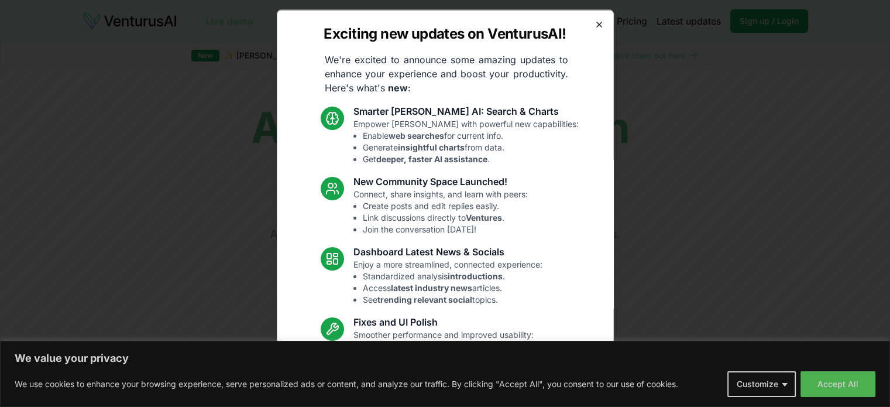
click at [597, 22] on icon "button" at bounding box center [599, 24] width 5 height 5
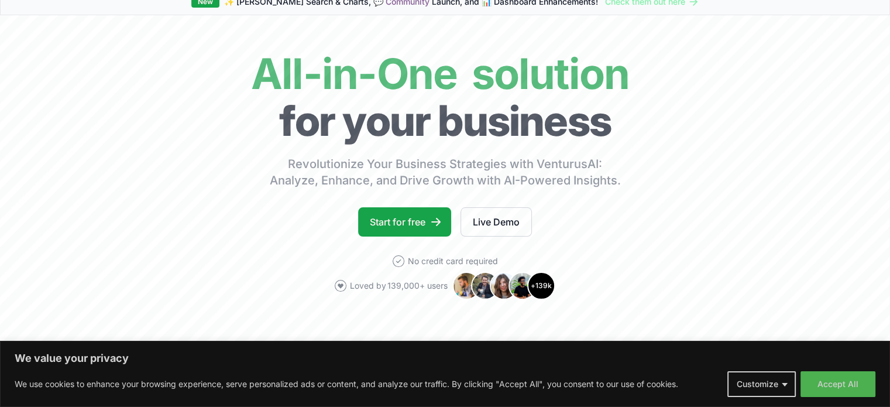
scroll to position [59, 0]
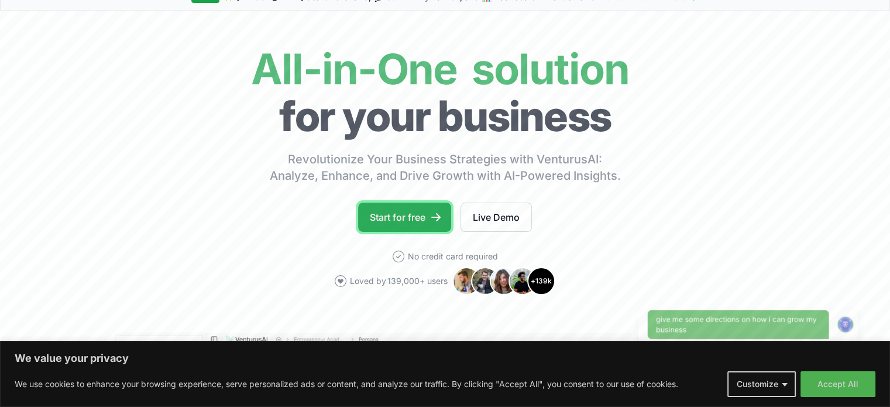
click at [403, 217] on link "Start for free" at bounding box center [404, 216] width 93 height 29
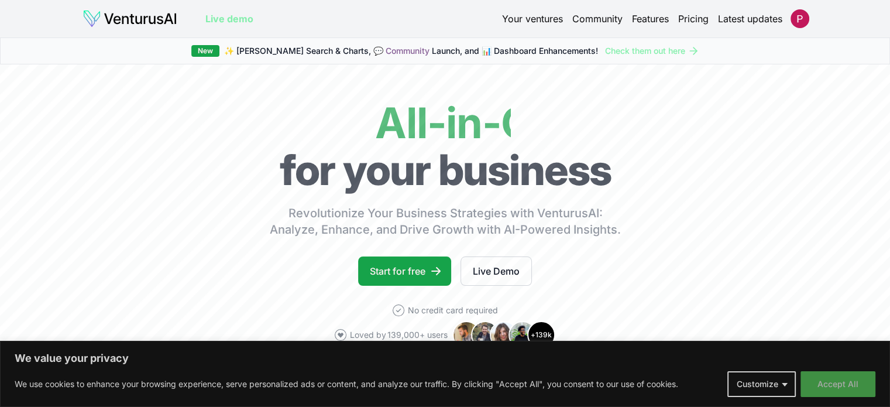
click at [824, 379] on button "Accept All" at bounding box center [838, 384] width 75 height 26
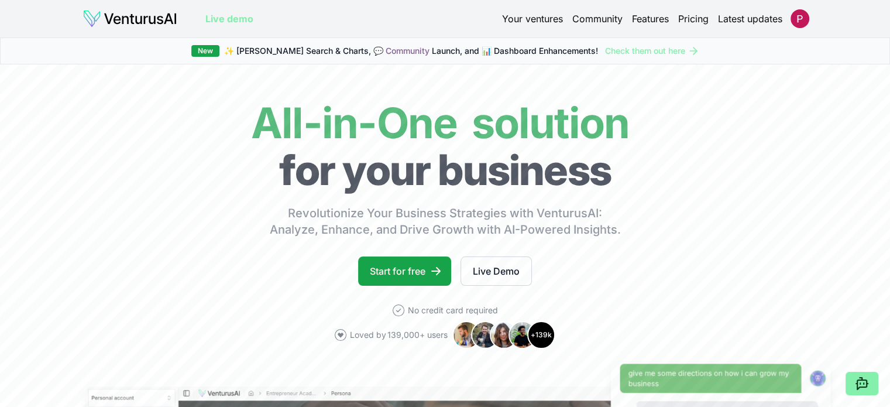
click at [547, 19] on link "Your ventures" at bounding box center [532, 19] width 61 height 14
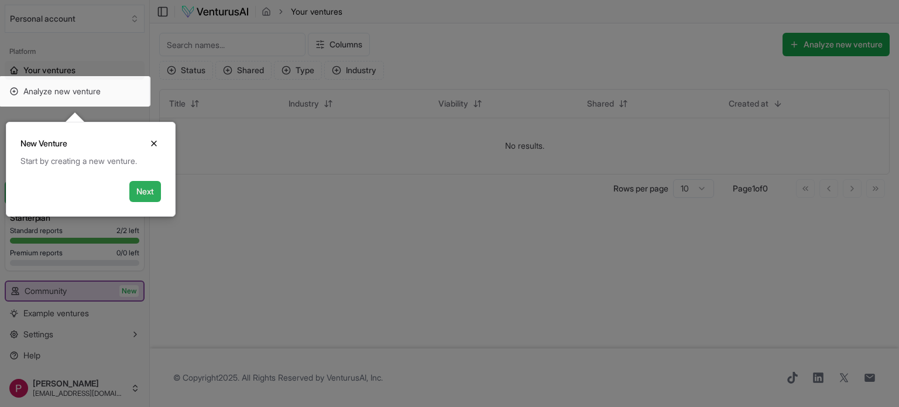
click at [153, 191] on button "Next" at bounding box center [145, 191] width 32 height 21
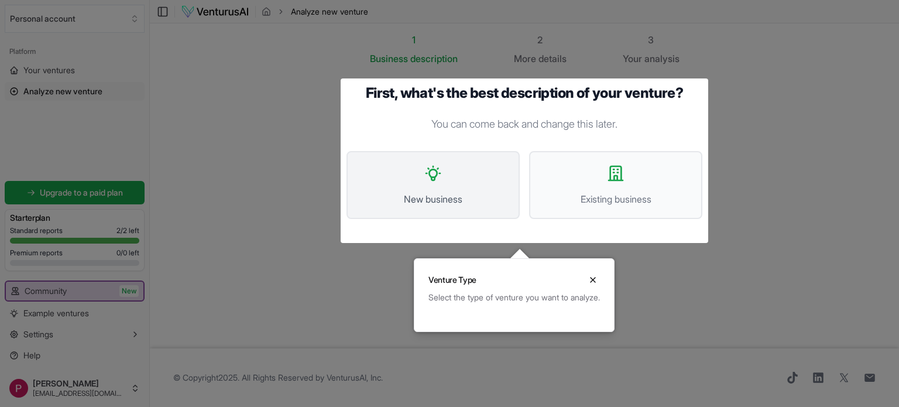
click at [440, 201] on span "New business" at bounding box center [432, 199] width 147 height 14
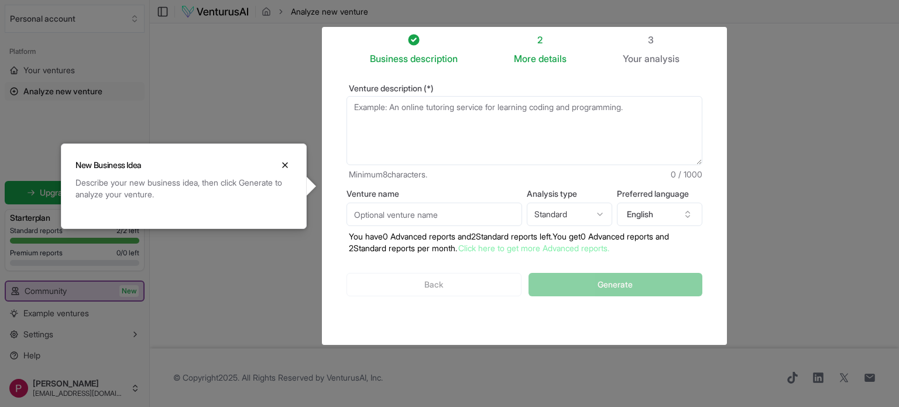
click at [406, 215] on input "Venture name" at bounding box center [434, 213] width 176 height 23
click at [552, 212] on html "We value your privacy We use cookies to enhance your browsing experience, serve…" at bounding box center [449, 203] width 899 height 407
click at [660, 217] on button "English" at bounding box center [659, 213] width 85 height 23
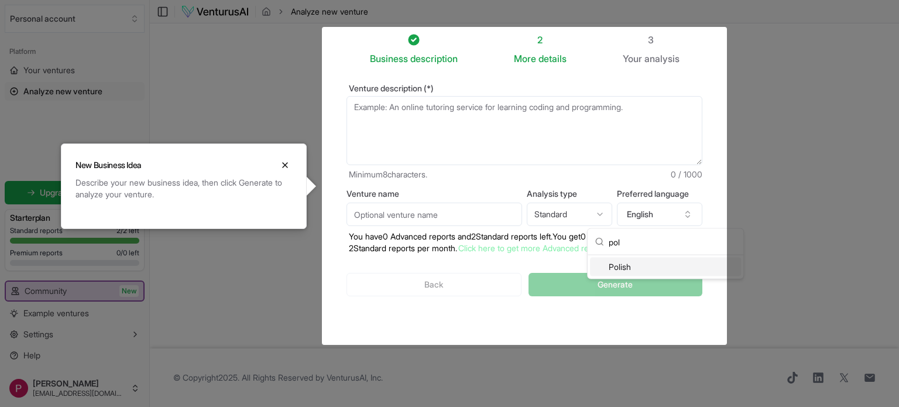
type input "pol"
click at [648, 262] on div "Polish" at bounding box center [665, 267] width 151 height 19
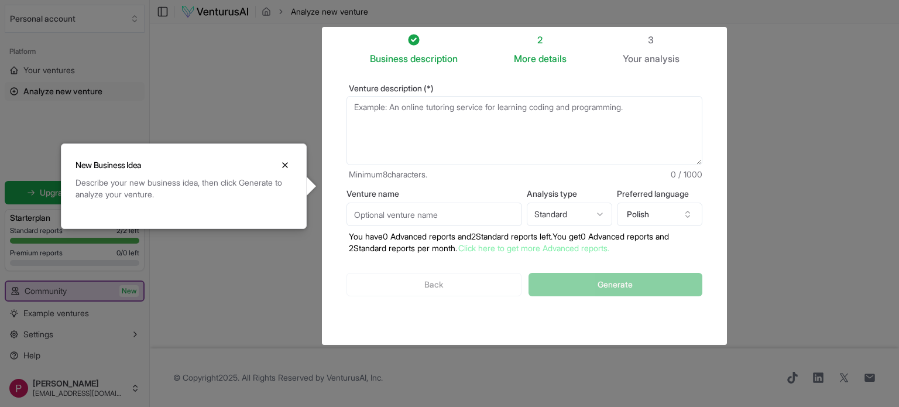
click at [859, 194] on div at bounding box center [449, 203] width 899 height 407
click at [288, 167] on icon "Close" at bounding box center [284, 164] width 9 height 9
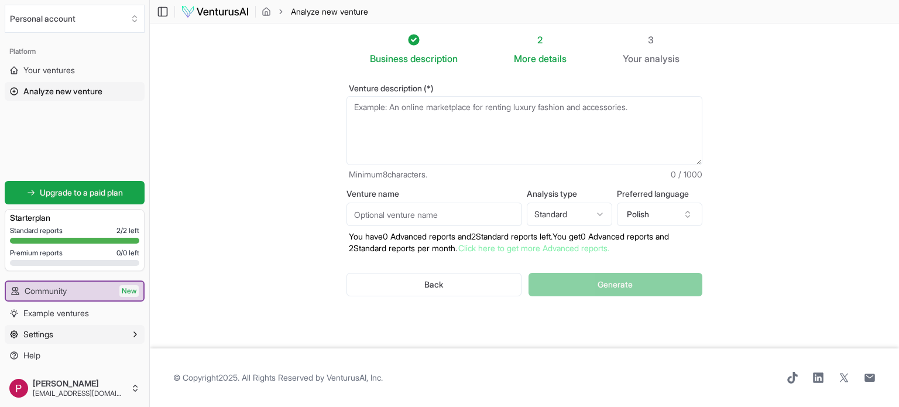
click at [59, 337] on button "Settings" at bounding box center [75, 334] width 140 height 19
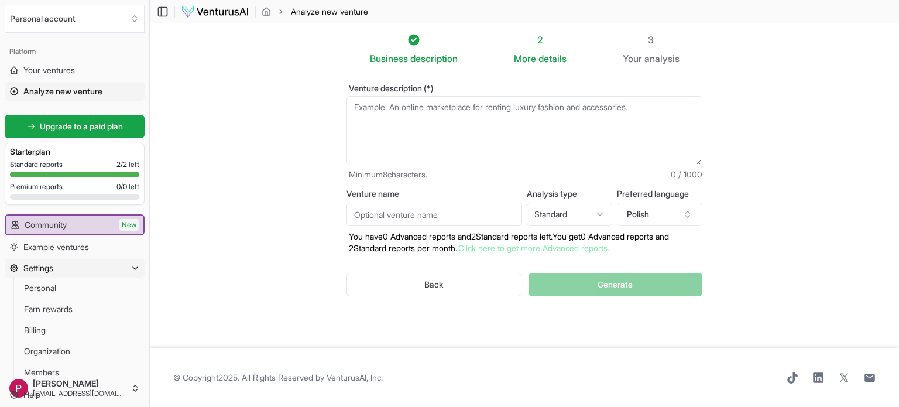
click at [129, 262] on button "Settings" at bounding box center [75, 268] width 140 height 19
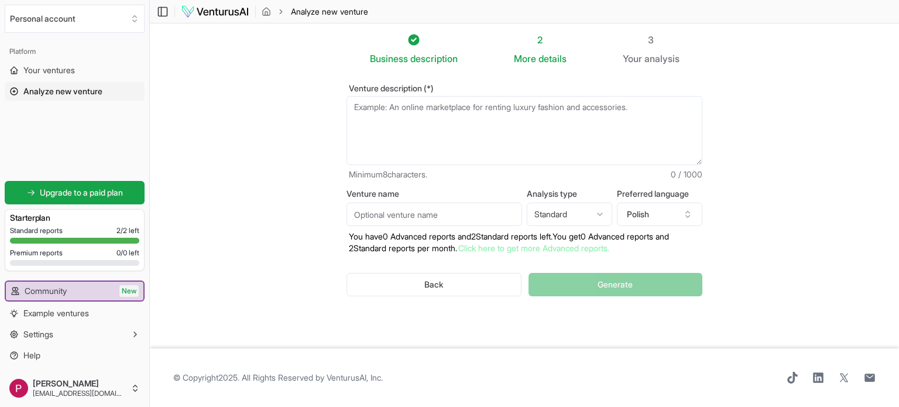
drag, startPoint x: 401, startPoint y: 107, endPoint x: 501, endPoint y: 107, distance: 100.1
click at [501, 107] on textarea "Venture description (*)" at bounding box center [524, 130] width 356 height 69
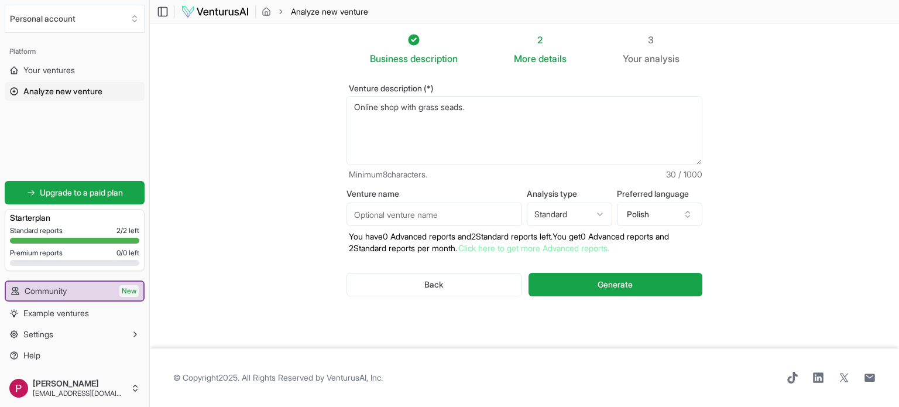
click at [452, 120] on textarea "Online shop with grass seads." at bounding box center [524, 130] width 356 height 69
click at [453, 112] on textarea "Online shop with grass seads." at bounding box center [524, 130] width 356 height 69
paste textarea "tore with grass seeds for sowing on the lawn in front of the house"
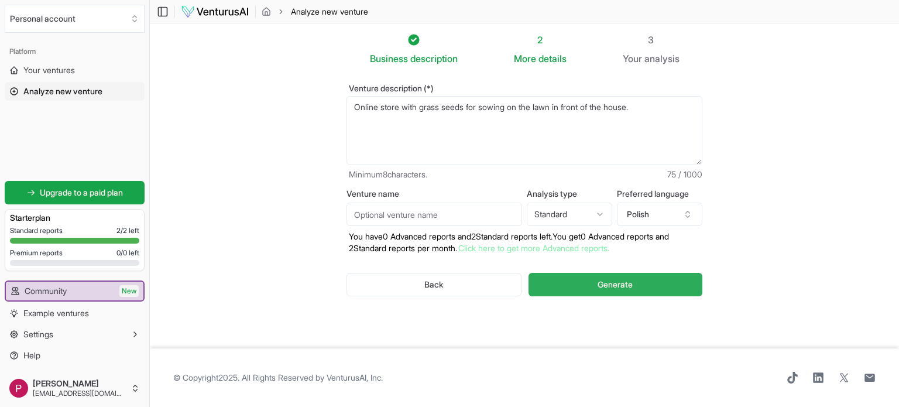
type textarea "Online store with grass seeds for sowing on the lawn in front of the house."
click at [634, 290] on button "Generate" at bounding box center [615, 284] width 174 height 23
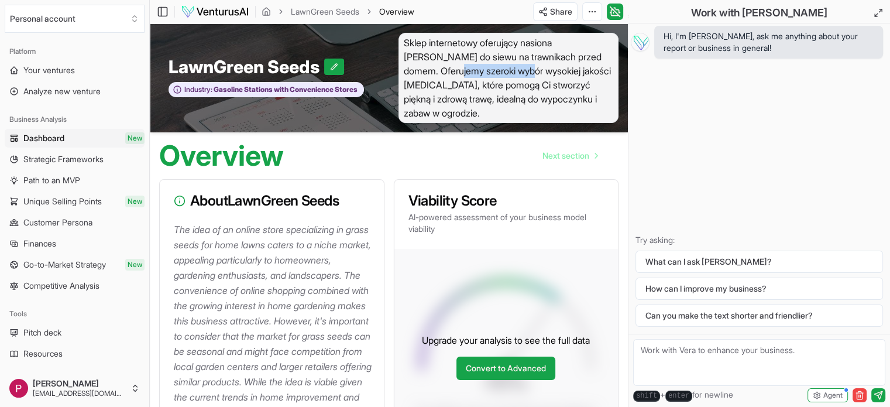
drag, startPoint x: 426, startPoint y: 70, endPoint x: 500, endPoint y: 66, distance: 74.4
click at [500, 66] on span "Sklep internetowy oferujący nasiona [PERSON_NAME] do siewu na trawnikach przed …" at bounding box center [509, 78] width 221 height 90
click at [551, 72] on span "Sklep internetowy oferujący nasiona [PERSON_NAME] do siewu na trawnikach przed …" at bounding box center [509, 78] width 221 height 90
drag, startPoint x: 444, startPoint y: 101, endPoint x: 506, endPoint y: 100, distance: 62.0
click at [506, 100] on span "Sklep internetowy oferujący nasiona [PERSON_NAME] do siewu na trawnikach przed …" at bounding box center [509, 78] width 221 height 90
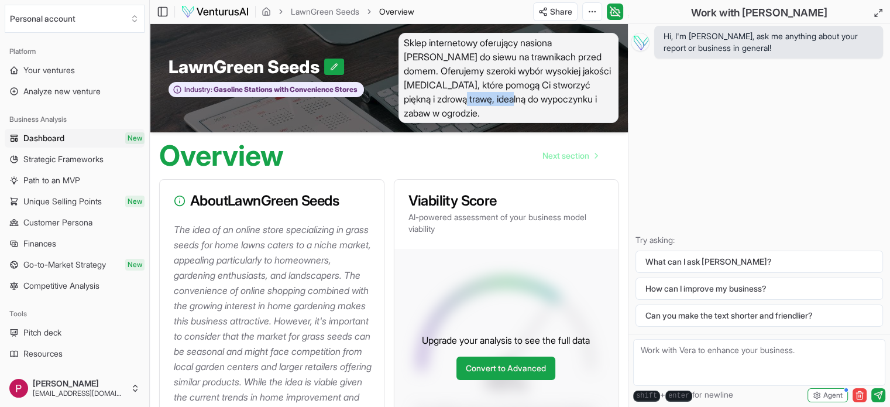
click at [506, 100] on span "Sklep internetowy oferujący nasiona [PERSON_NAME] do siewu na trawnikach przed …" at bounding box center [509, 78] width 221 height 90
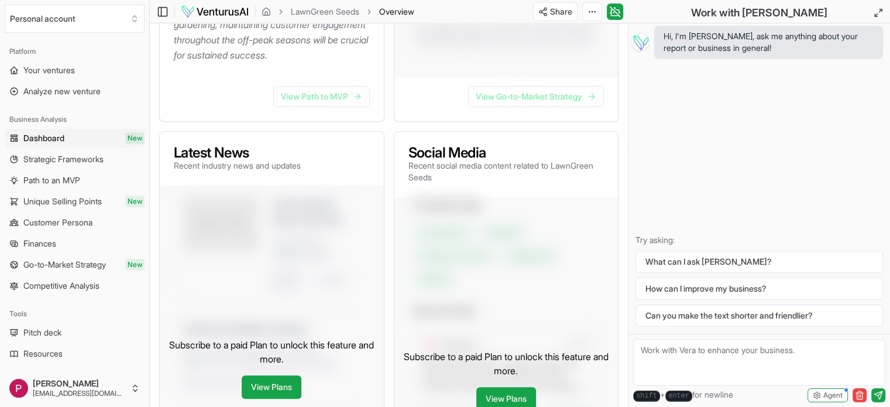
scroll to position [468, 0]
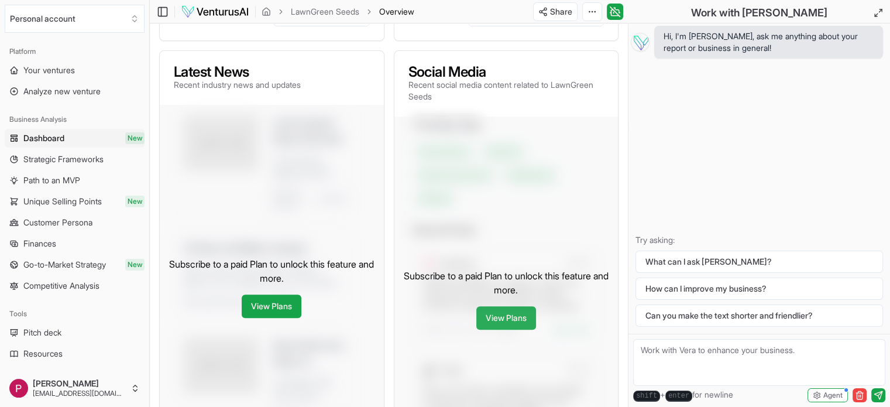
click at [519, 329] on link "View Plans" at bounding box center [506, 317] width 60 height 23
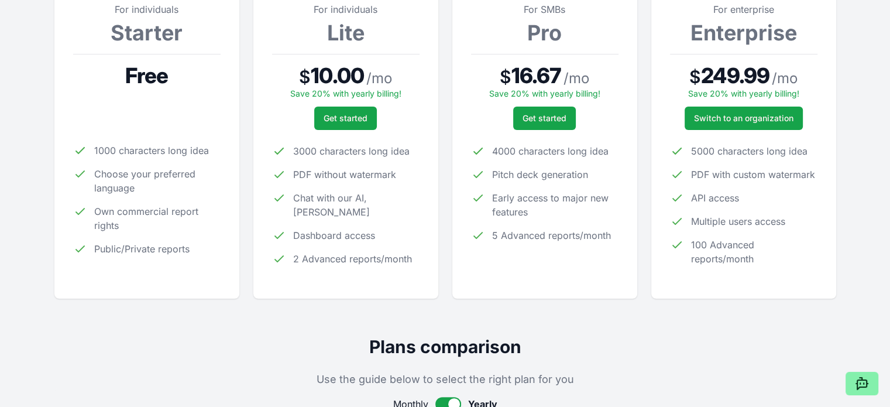
scroll to position [234, 0]
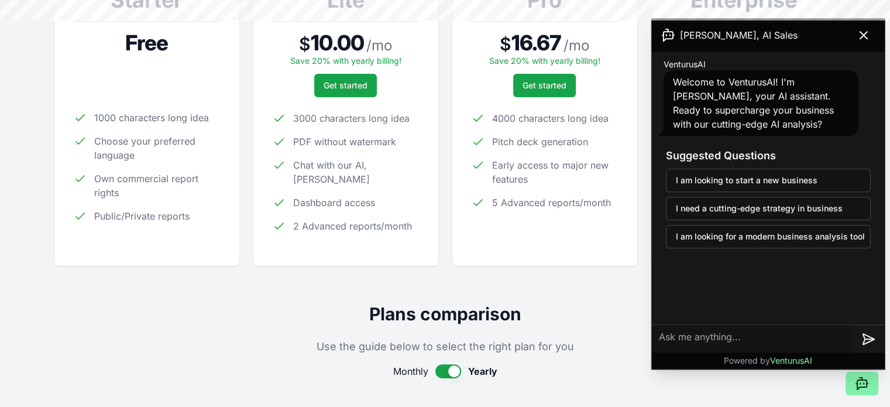
scroll to position [468, 0]
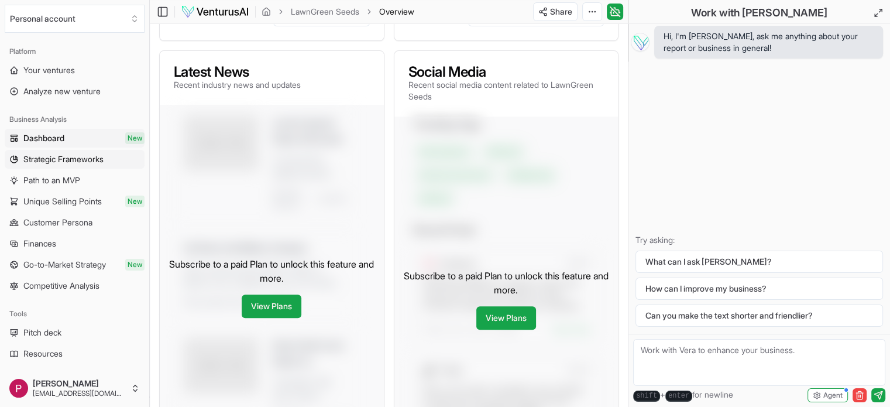
click at [75, 162] on span "Strategic Frameworks" at bounding box center [63, 159] width 80 height 12
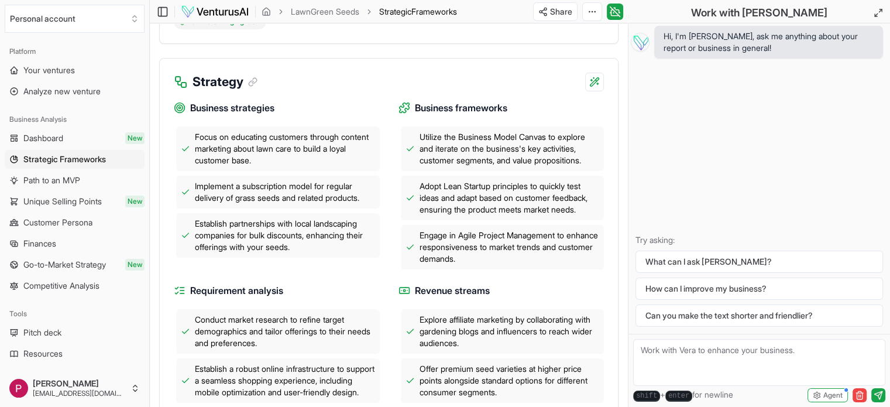
scroll to position [410, 0]
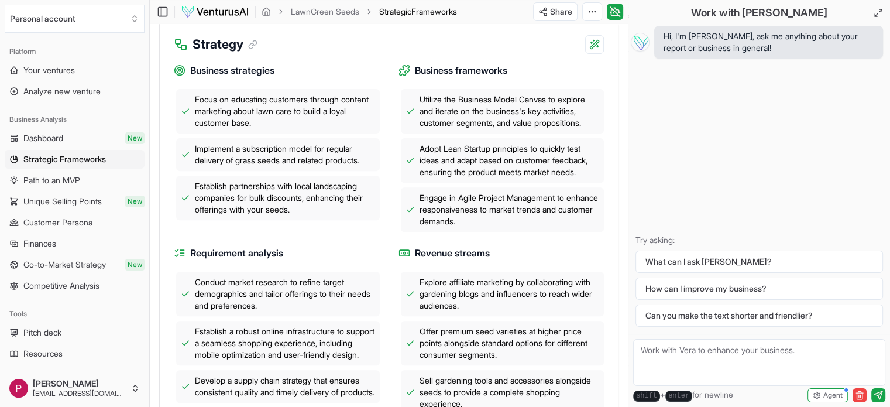
click at [471, 279] on span "Explore affiliate marketing by collaborating with gardening blogs and influence…" at bounding box center [510, 293] width 180 height 35
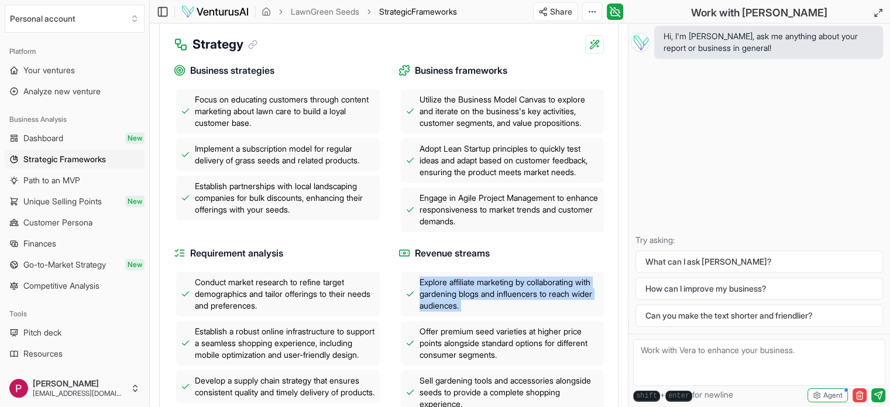
click at [471, 279] on span "Explore affiliate marketing by collaborating with gardening blogs and influence…" at bounding box center [510, 293] width 180 height 35
click at [463, 261] on div at bounding box center [463, 261] width 0 height 0
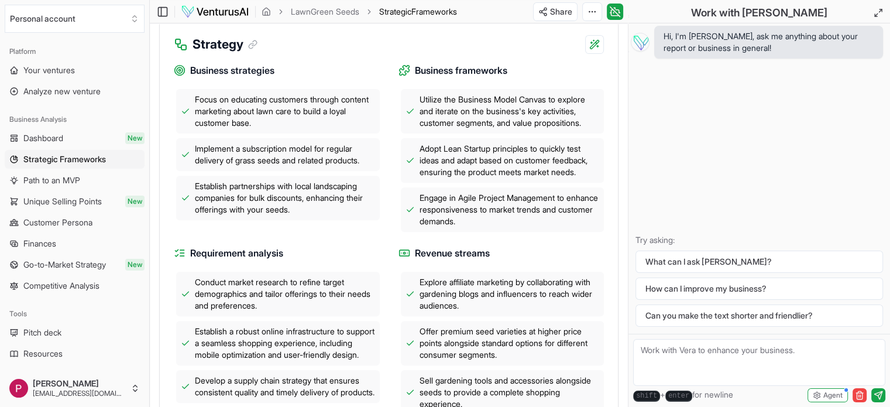
click at [276, 292] on span "Conduct market research to refine target demographics and tailor offerings to t…" at bounding box center [285, 293] width 180 height 35
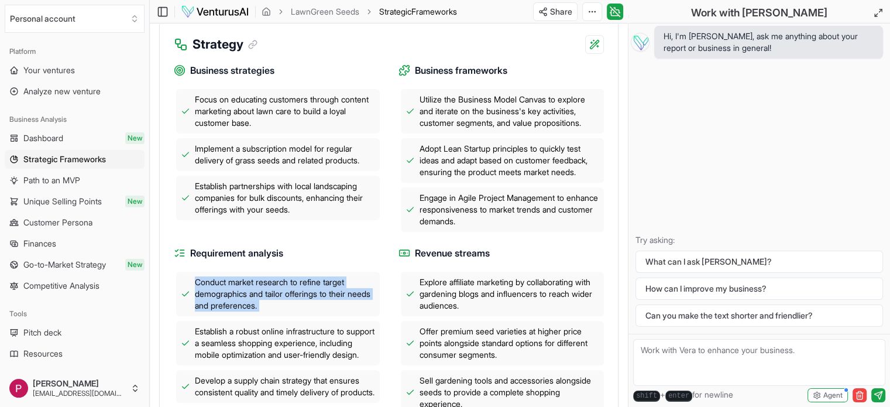
click at [276, 292] on span "Conduct market research to refine target demographics and tailor offerings to t…" at bounding box center [285, 293] width 180 height 35
click at [268, 261] on div at bounding box center [268, 261] width 0 height 0
click at [267, 316] on div "Conduct market research to refine target demographics and tailor offerings to t…" at bounding box center [277, 337] width 206 height 131
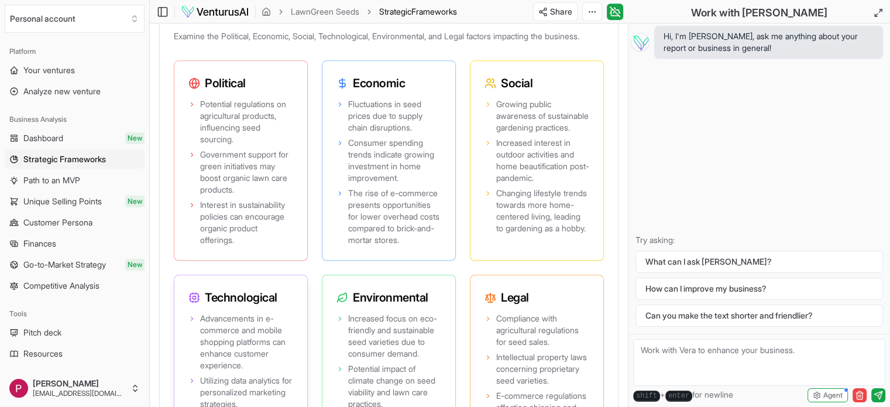
scroll to position [1229, 0]
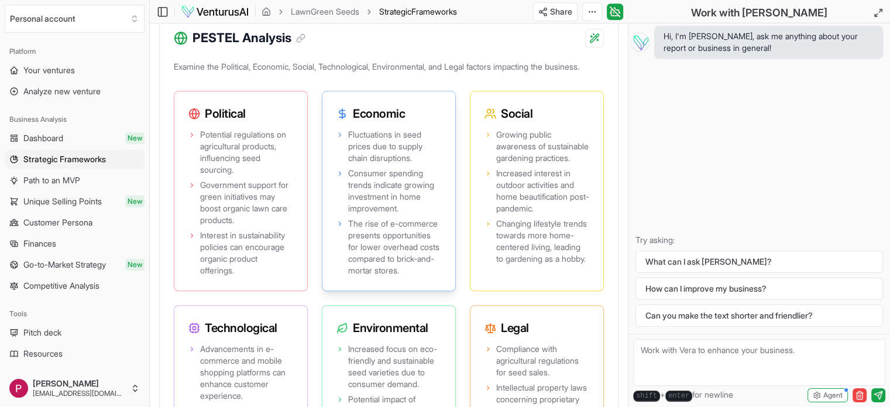
click at [383, 164] on span "Fluctuations in seed prices due to supply chain disruptions." at bounding box center [394, 146] width 93 height 35
click at [376, 170] on div at bounding box center [376, 170] width 0 height 0
click at [234, 176] on span "Potential regulations on agricultural products, influencing seed sourcing." at bounding box center [246, 152] width 93 height 47
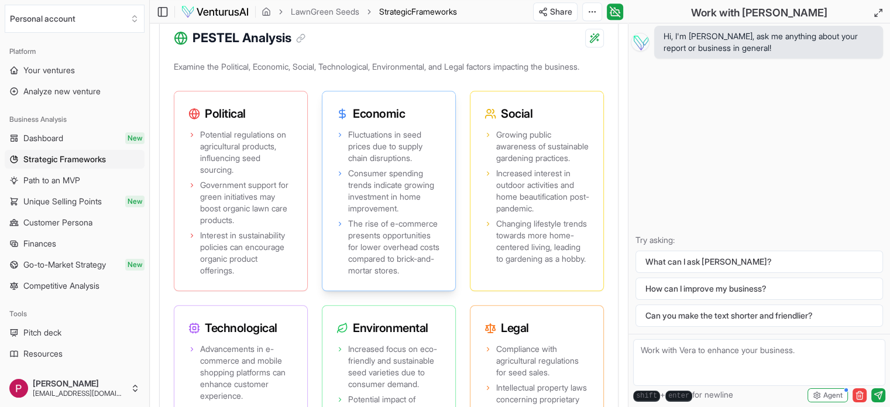
click at [375, 214] on span "Consumer spending trends indicate growing investment in home improvement." at bounding box center [394, 190] width 93 height 47
click at [367, 209] on div at bounding box center [367, 209] width 0 height 0
click at [225, 176] on span "Potential regulations on agricultural products, influencing seed sourcing." at bounding box center [246, 152] width 93 height 47
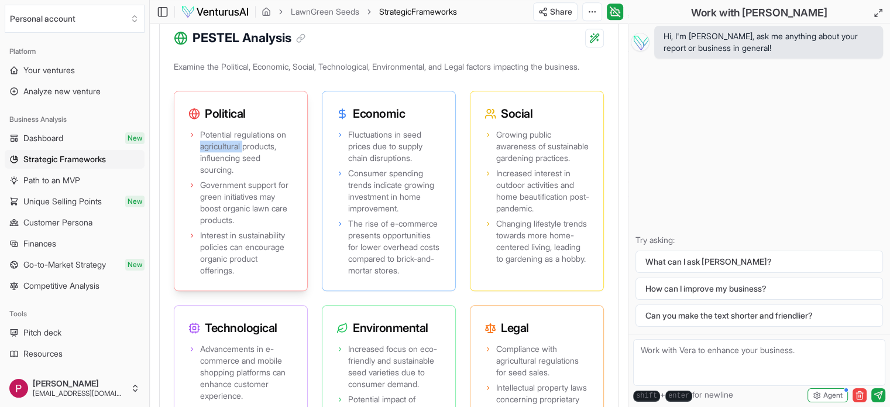
click at [225, 176] on span "Potential regulations on agricultural products, influencing seed sourcing." at bounding box center [246, 152] width 93 height 47
click at [217, 170] on div at bounding box center [217, 170] width 0 height 0
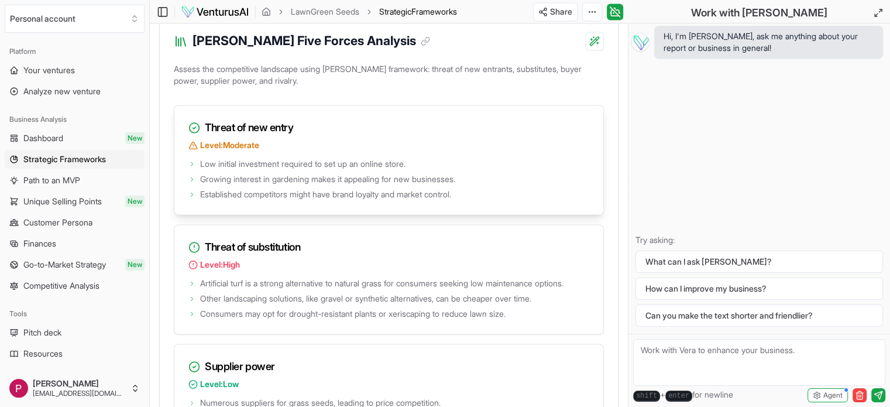
scroll to position [1756, 0]
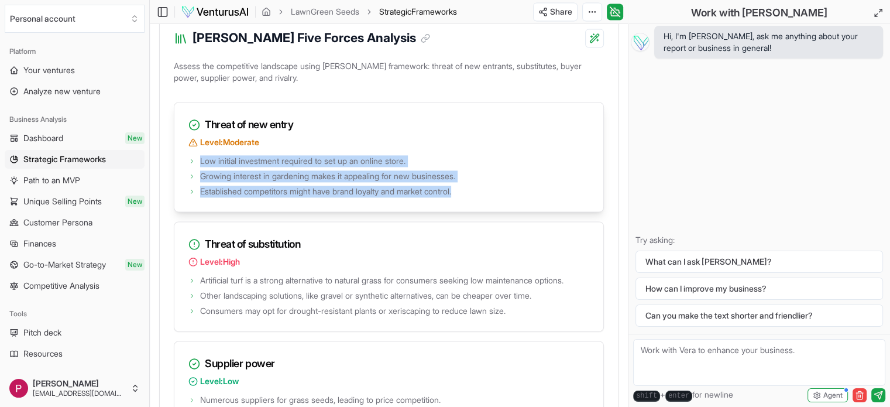
drag, startPoint x: 200, startPoint y: 227, endPoint x: 476, endPoint y: 264, distance: 278.7
click at [476, 197] on ul "Low initial investment required to set up an online store. Growing interest in …" at bounding box center [388, 175] width 401 height 44
click at [469, 265] on div at bounding box center [469, 265] width 0 height 0
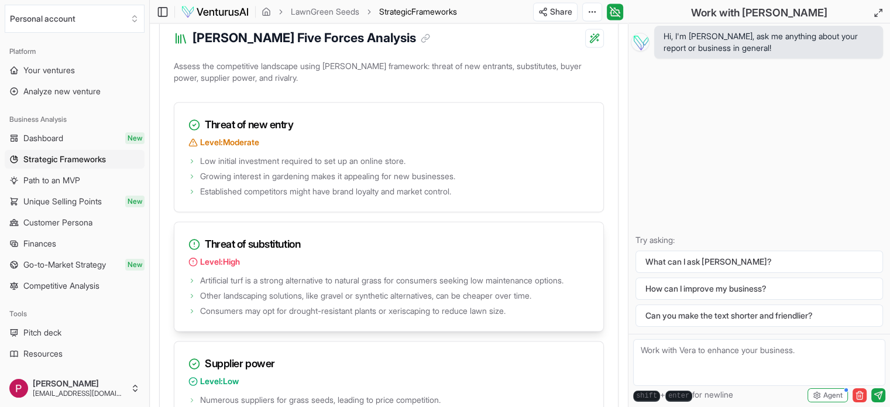
click at [335, 286] on span "Artificial turf is a strong alternative to natural grass for consumers seeking …" at bounding box center [381, 280] width 363 height 12
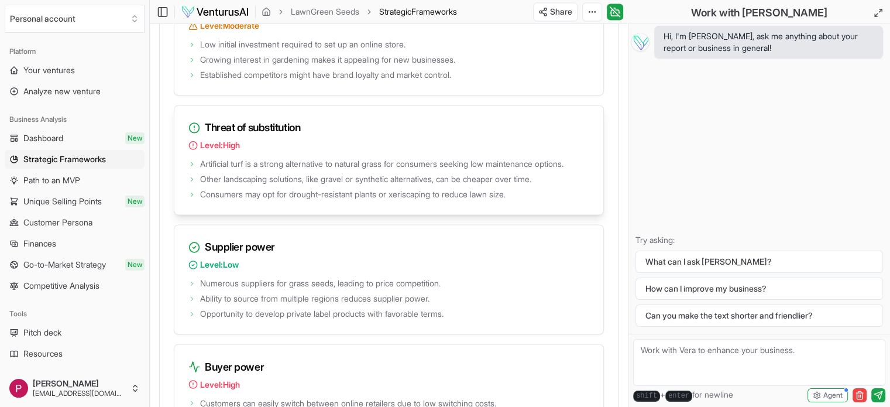
scroll to position [1873, 0]
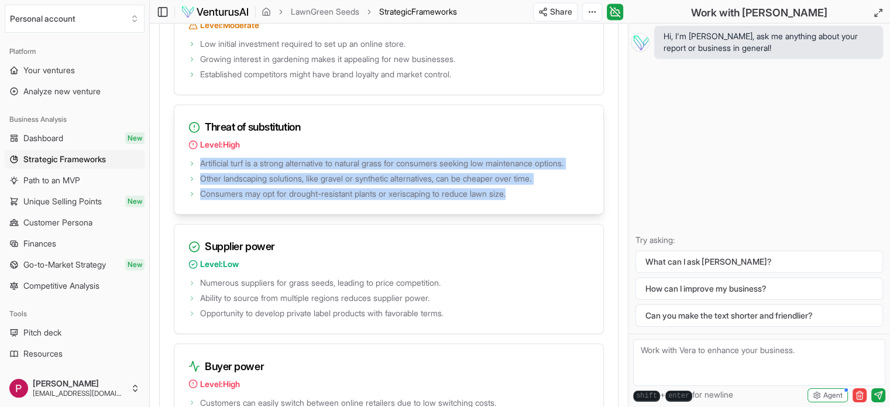
drag, startPoint x: 197, startPoint y: 231, endPoint x: 524, endPoint y: 264, distance: 329.4
click at [524, 200] on ul "Artificial turf is a strong alternative to natural grass for consumers seeking …" at bounding box center [388, 177] width 401 height 44
click at [506, 169] on span "Artificial turf is a strong alternative to natural grass for consumers seeking …" at bounding box center [381, 163] width 363 height 12
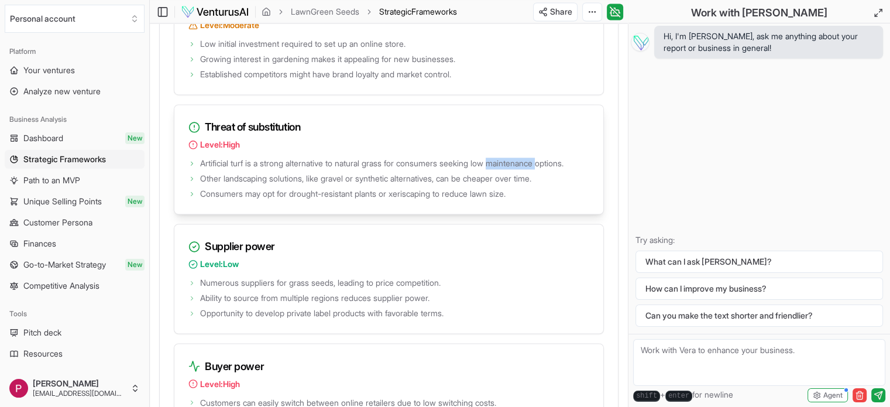
click at [506, 169] on span "Artificial turf is a strong alternative to natural grass for consumers seeking …" at bounding box center [381, 163] width 363 height 12
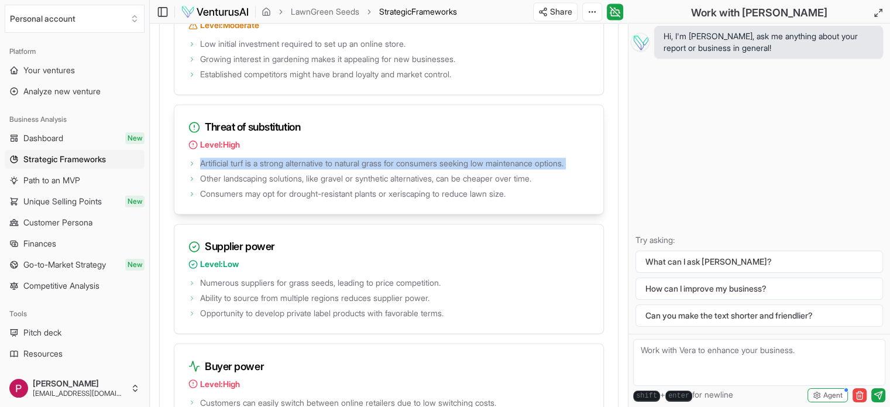
click at [506, 169] on span "Artificial turf is a strong alternative to natural grass for consumers seeking …" at bounding box center [381, 163] width 363 height 12
click at [498, 210] on div at bounding box center [498, 210] width 0 height 0
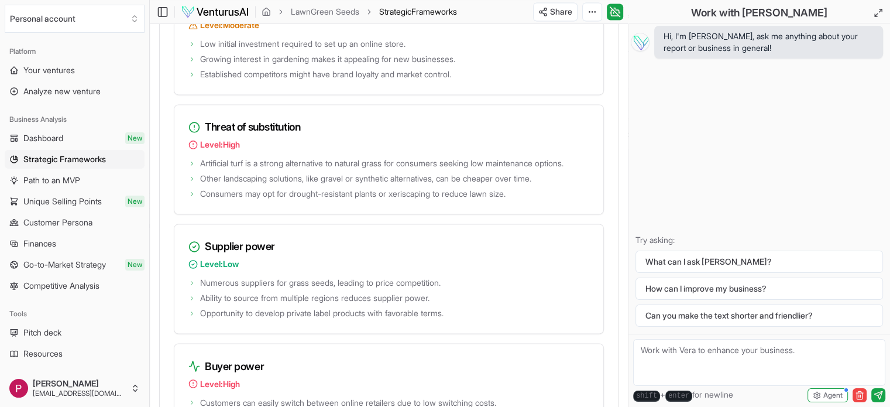
click at [445, 284] on div "Threat of new entry Level: Moderate Low initial investment required to set up a…" at bounding box center [389, 279] width 430 height 588
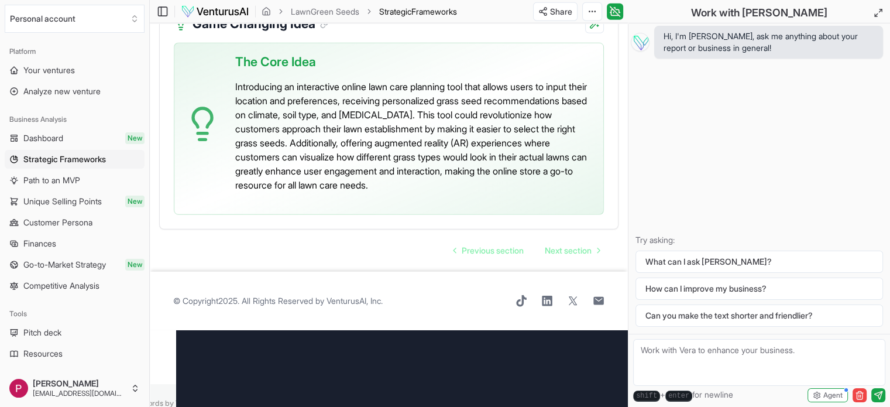
scroll to position [2999, 0]
click at [53, 183] on span "Path to an MVP" at bounding box center [51, 180] width 57 height 12
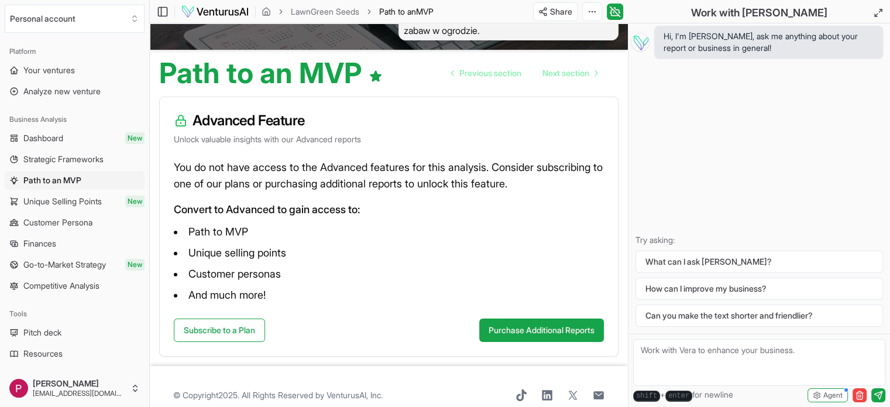
scroll to position [85, 0]
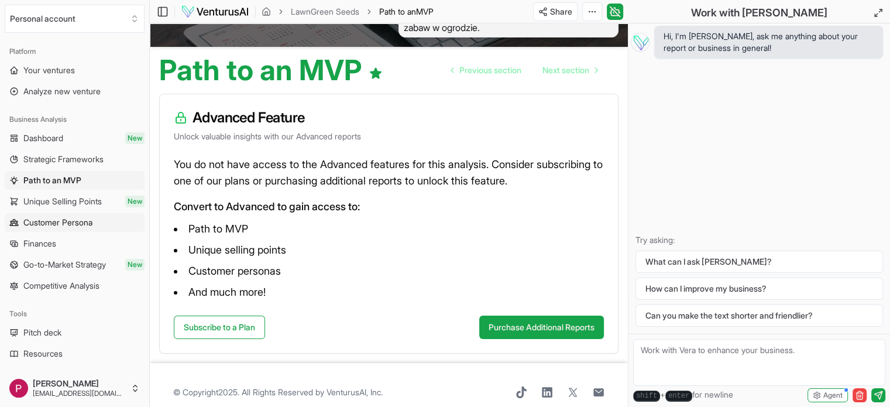
click at [51, 226] on span "Customer Persona" at bounding box center [57, 223] width 69 height 12
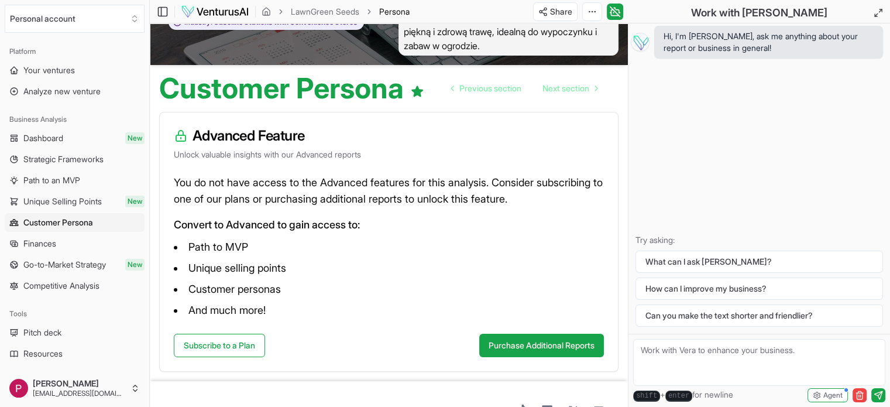
scroll to position [85, 0]
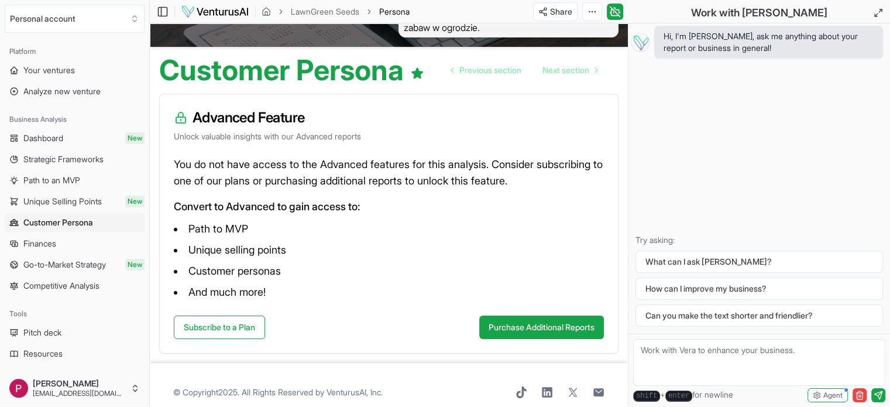
click at [77, 161] on span "Strategic Frameworks" at bounding box center [63, 159] width 80 height 12
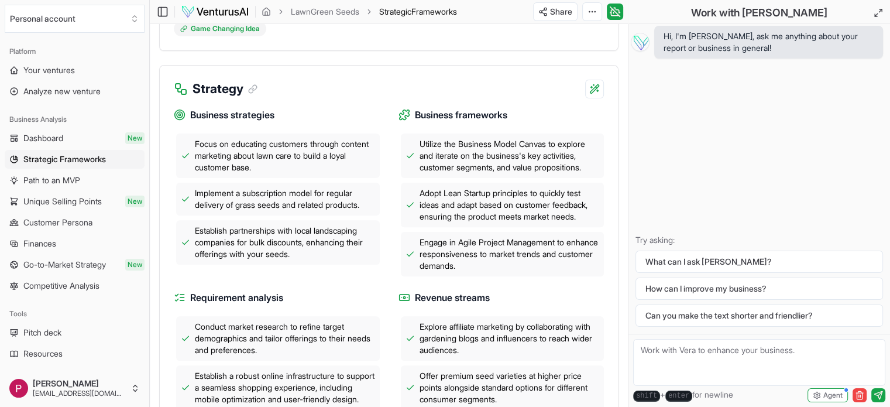
scroll to position [351, 0]
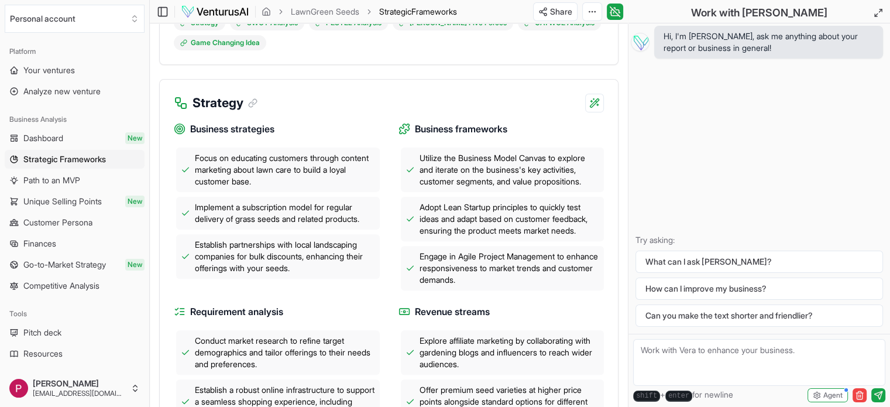
click at [272, 165] on span "Focus on educating customers through content marketing about lawn care to build…" at bounding box center [285, 169] width 180 height 35
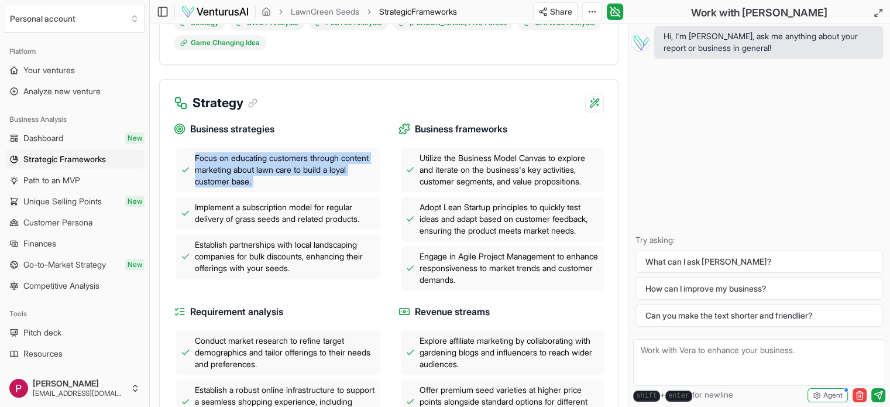
click at [272, 165] on span "Focus on educating customers through content marketing about lawn care to build…" at bounding box center [285, 169] width 180 height 35
click at [265, 137] on div at bounding box center [265, 137] width 0 height 0
